Goal: Register for event/course

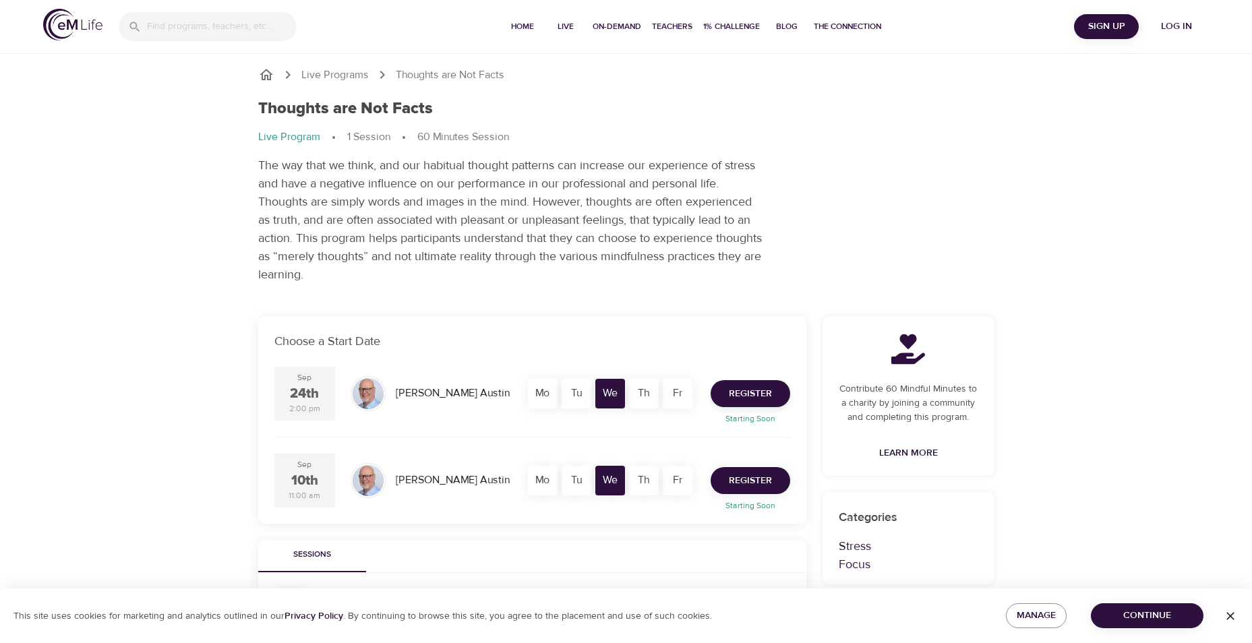
click at [775, 483] on button "Register" at bounding box center [751, 480] width 80 height 27
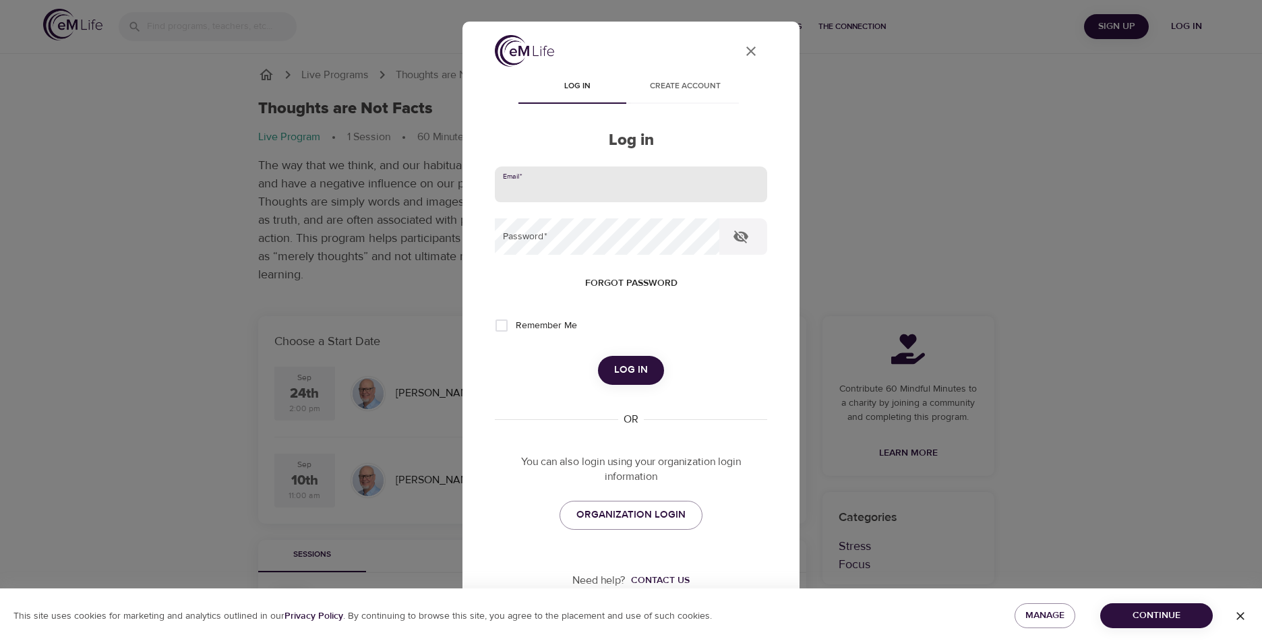
click at [564, 180] on input "email" at bounding box center [631, 185] width 272 height 36
type input "[EMAIL_ADDRESS][DOMAIN_NAME]"
click at [595, 192] on input "[EMAIL_ADDRESS][DOMAIN_NAME]" at bounding box center [631, 185] width 272 height 36
click at [473, 251] on div "User Profile Log in Create account Log in Email   * [EMAIL_ADDRESS][DOMAIN_NAME…" at bounding box center [630, 322] width 337 height 600
click at [639, 377] on span "Log in" at bounding box center [631, 370] width 34 height 18
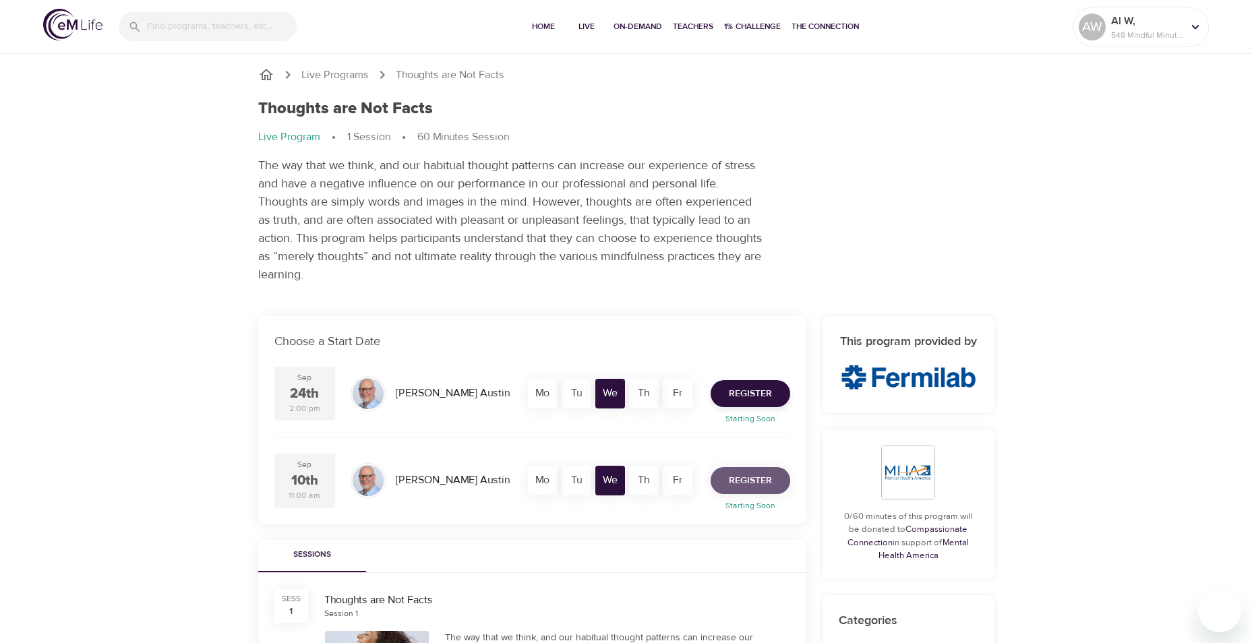
click at [750, 484] on span "Register" at bounding box center [750, 481] width 43 height 17
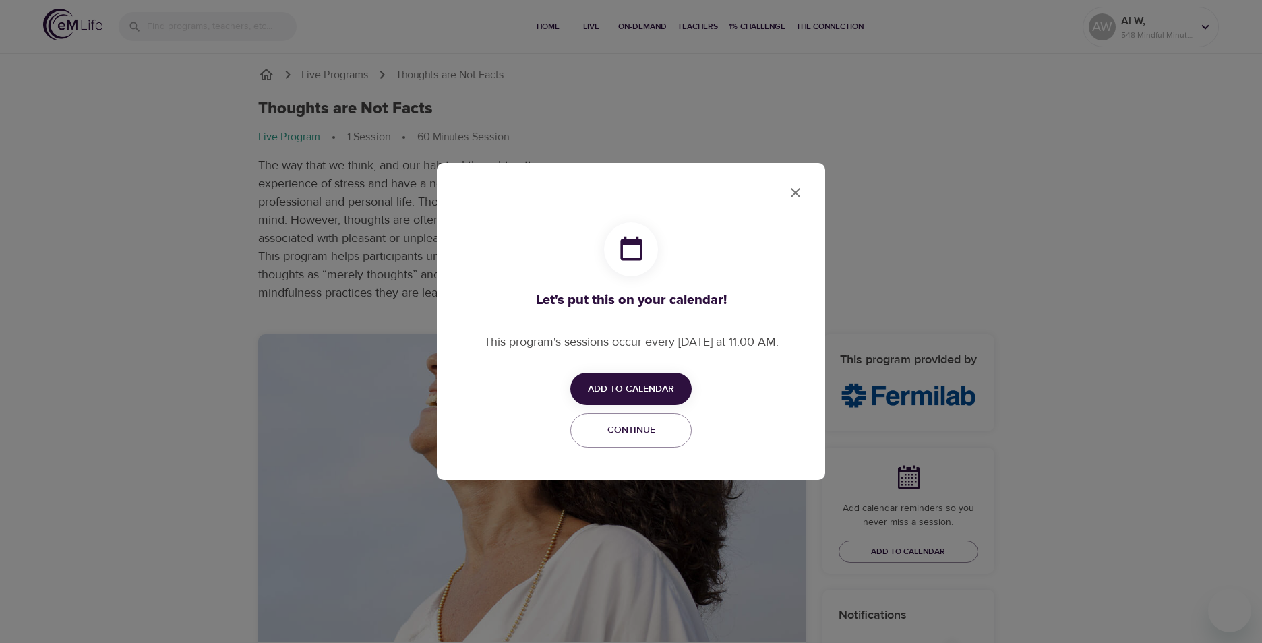
checkbox input "true"
click at [638, 427] on span "Continue" at bounding box center [631, 430] width 104 height 17
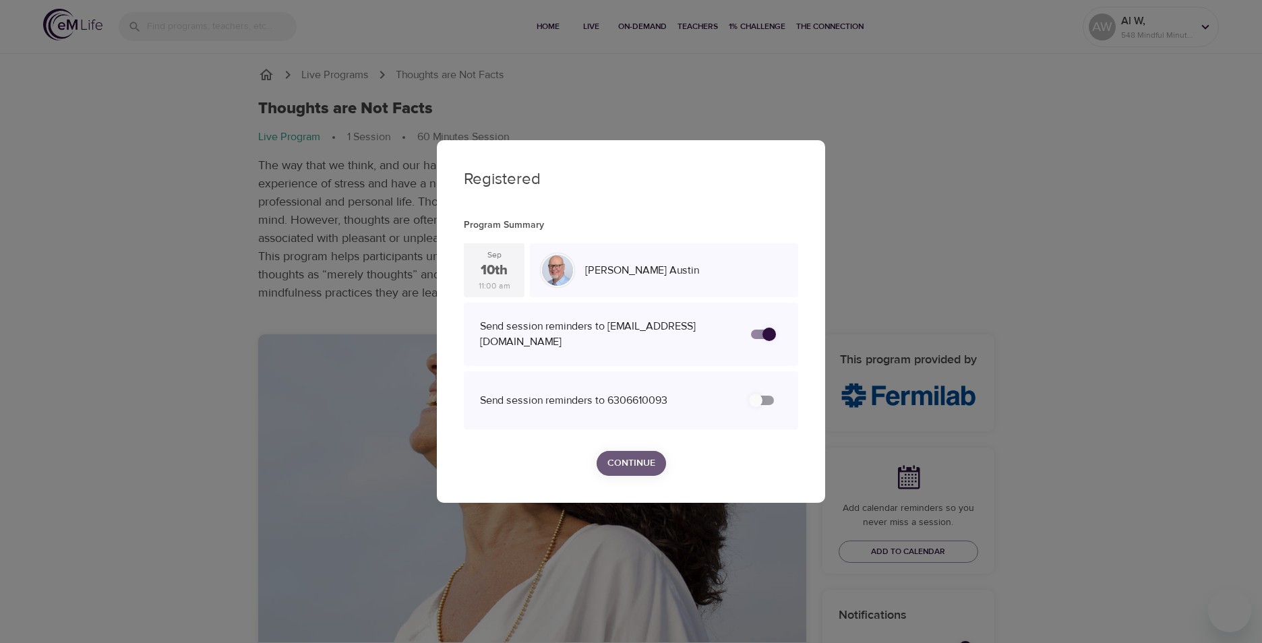
click at [645, 458] on span "Continue" at bounding box center [631, 463] width 48 height 17
